Goal: Transaction & Acquisition: Book appointment/travel/reservation

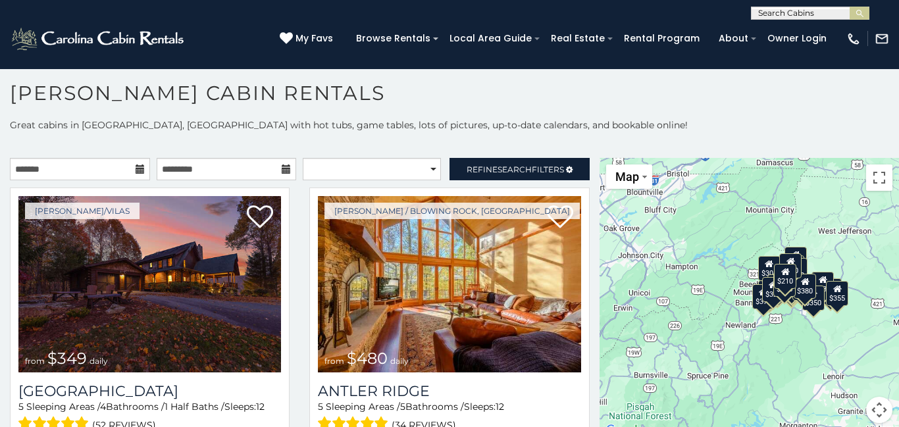
scroll to position [7, 0]
click at [725, 126] on p "Great cabins in Boone, NC with hot tubs, game tables, lots of pictures, up-to-d…" at bounding box center [449, 124] width 899 height 13
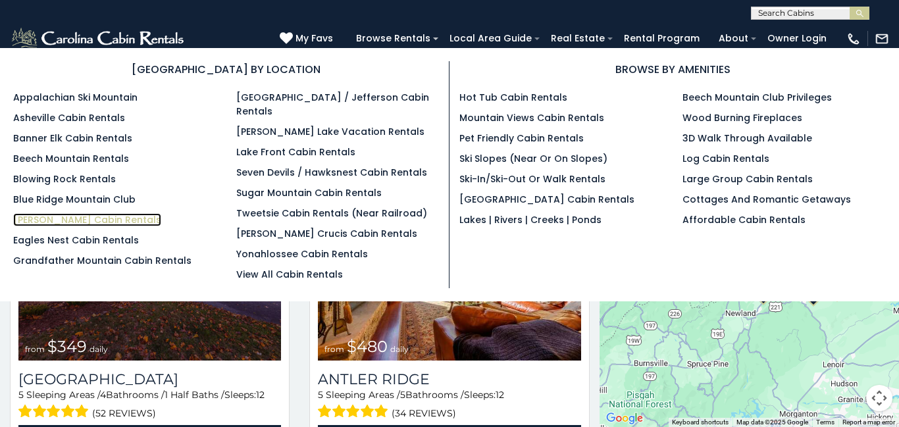
click at [81, 218] on link "[PERSON_NAME] Cabin Rentals" at bounding box center [87, 219] width 148 height 13
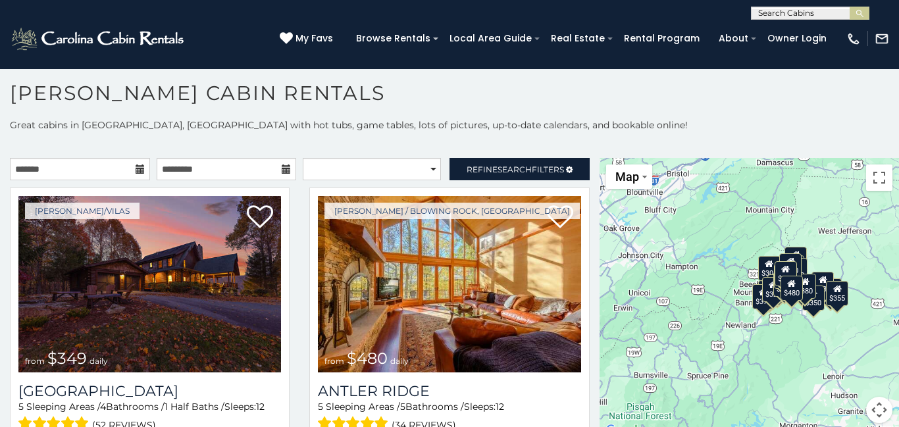
scroll to position [7, 0]
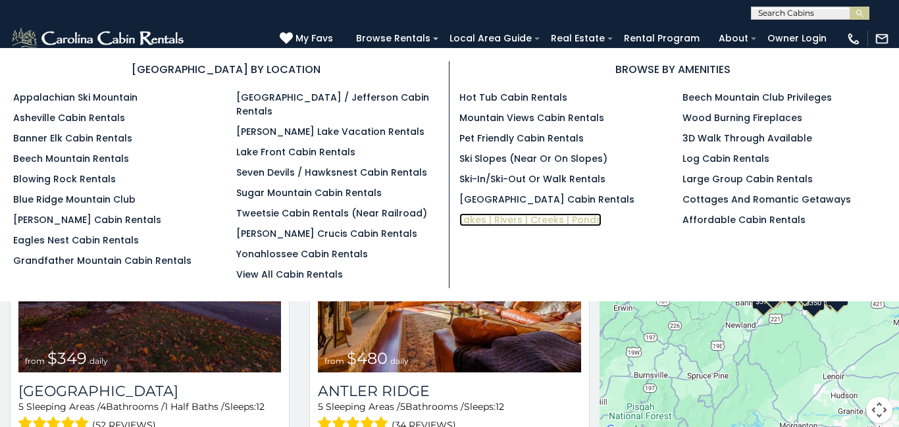
click at [469, 219] on link "Lakes | Rivers | Creeks | Ponds" at bounding box center [530, 219] width 142 height 13
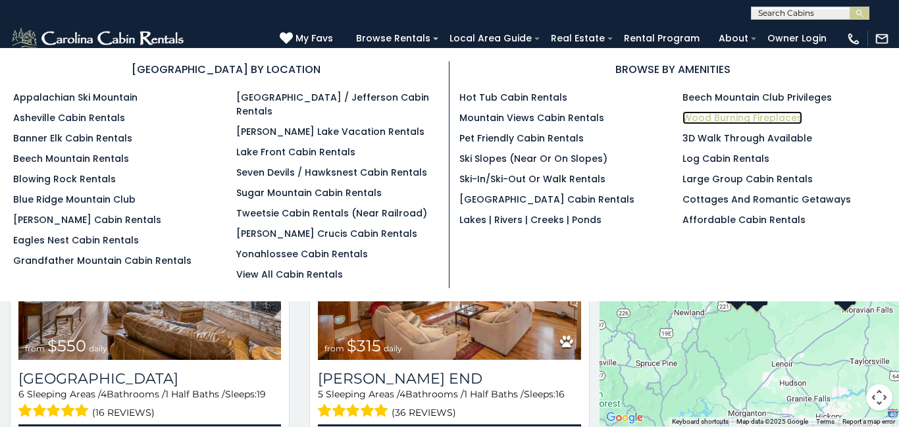
click at [713, 122] on link "Wood Burning Fireplaces" at bounding box center [742, 117] width 120 height 13
